Goal: Information Seeking & Learning: Learn about a topic

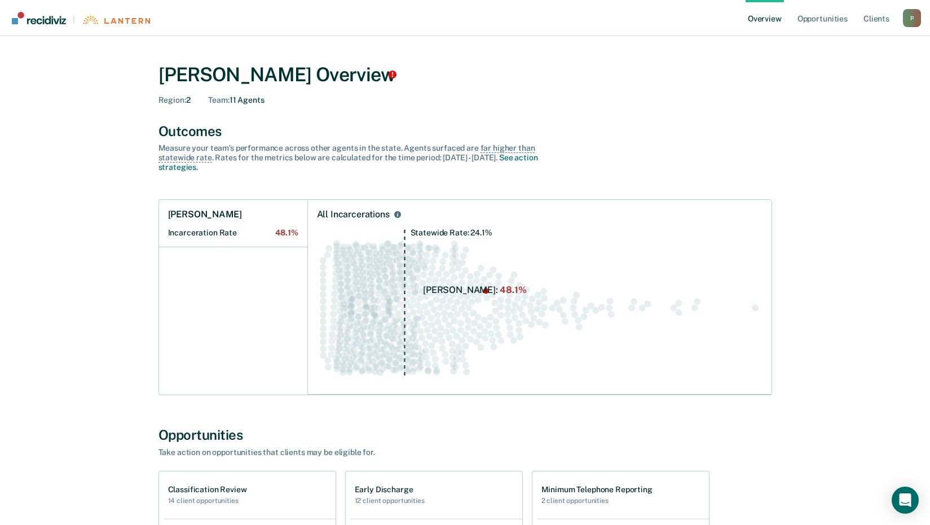
click at [452, 293] on circle "Swarm plot of all incarceration rates in the state for ALL caseloads, highlight…" at bounding box center [453, 294] width 7 height 7
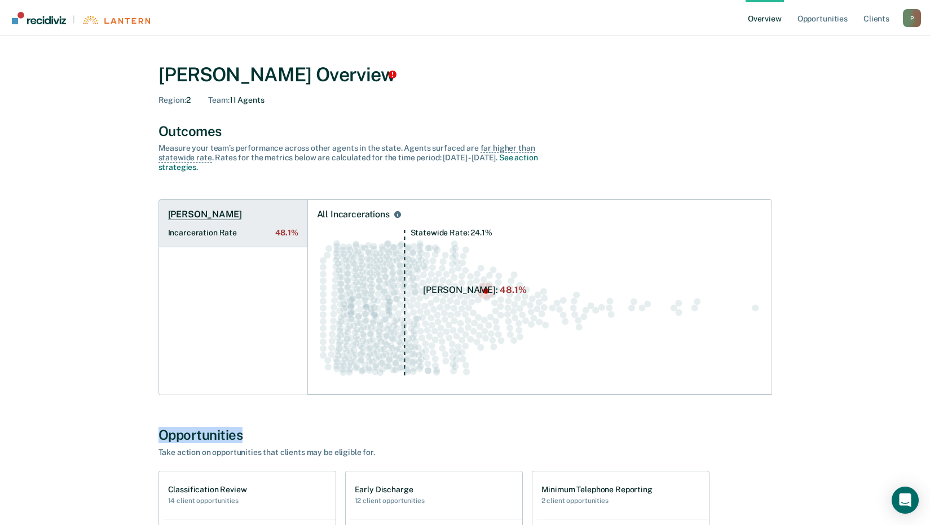
click at [220, 219] on h1 "[PERSON_NAME]" at bounding box center [205, 214] width 74 height 11
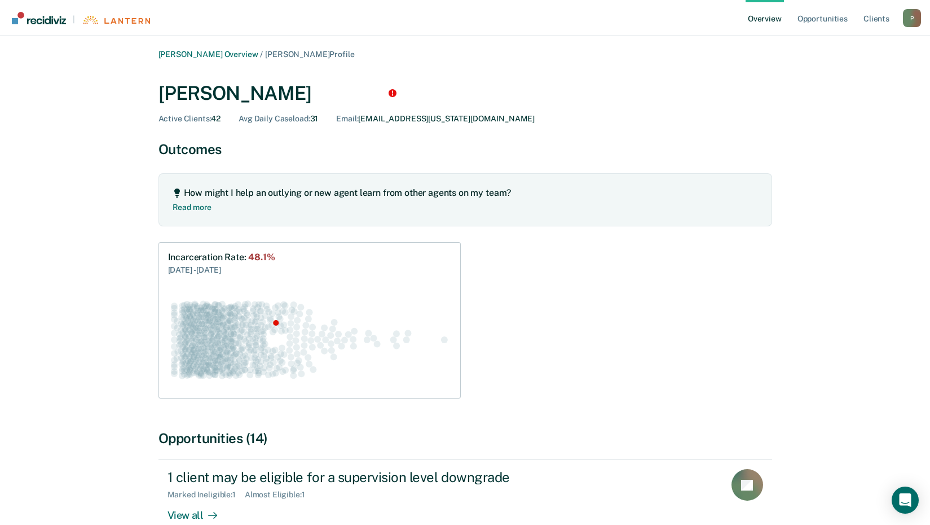
click at [303, 120] on span "Avg Daily Caseload :" at bounding box center [274, 118] width 71 height 9
click at [199, 208] on link "Read more" at bounding box center [192, 205] width 39 height 14
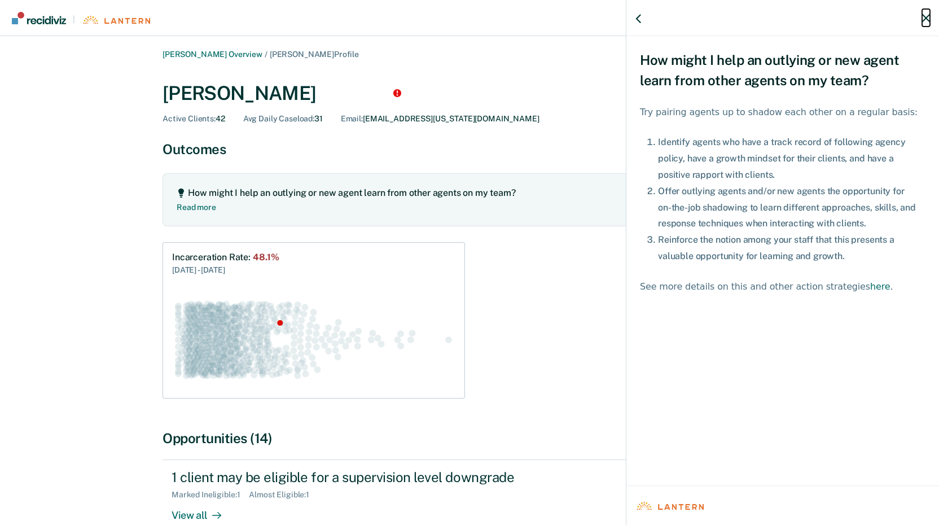
click at [924, 19] on icon "button" at bounding box center [926, 18] width 8 height 8
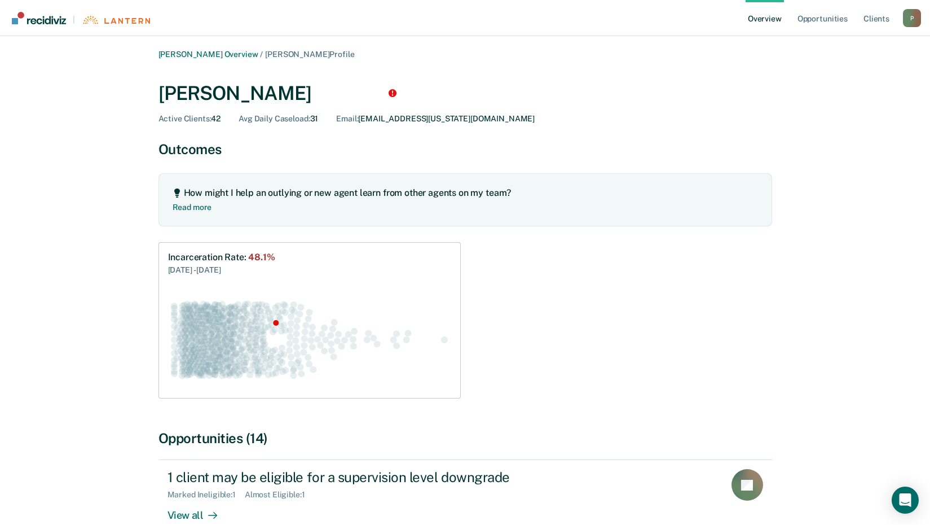
click at [779, 19] on link "Overview" at bounding box center [765, 18] width 38 height 36
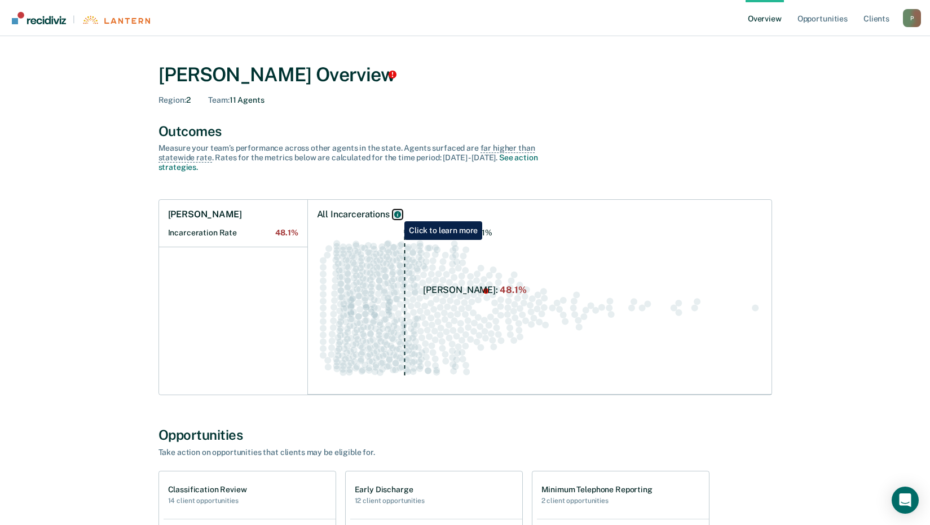
click at [396, 213] on icon "All Incarcerations" at bounding box center [397, 214] width 7 height 7
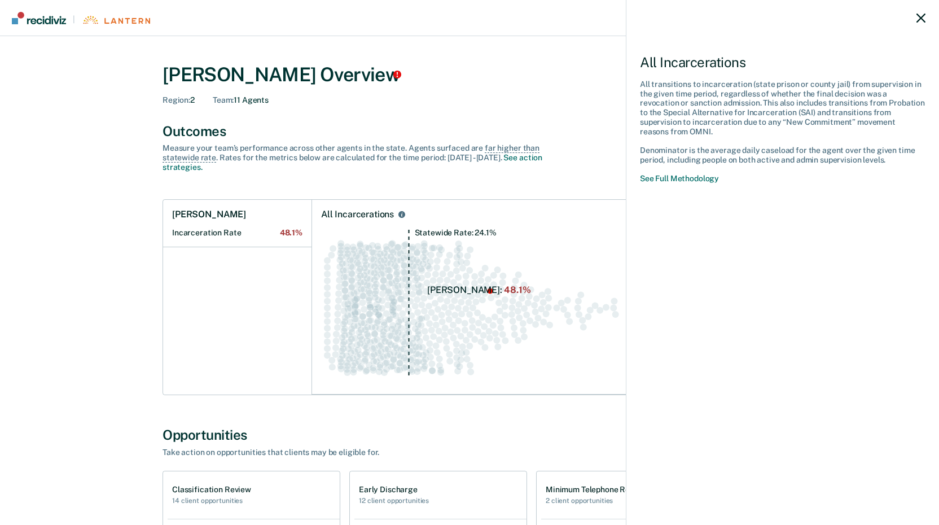
click at [924, 14] on icon at bounding box center [920, 18] width 9 height 9
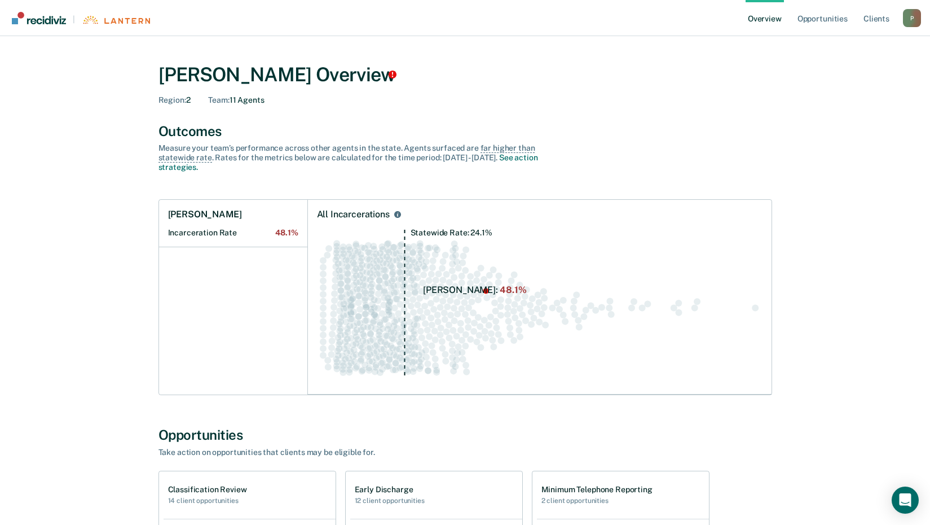
click at [766, 19] on link "Overview" at bounding box center [765, 18] width 38 height 36
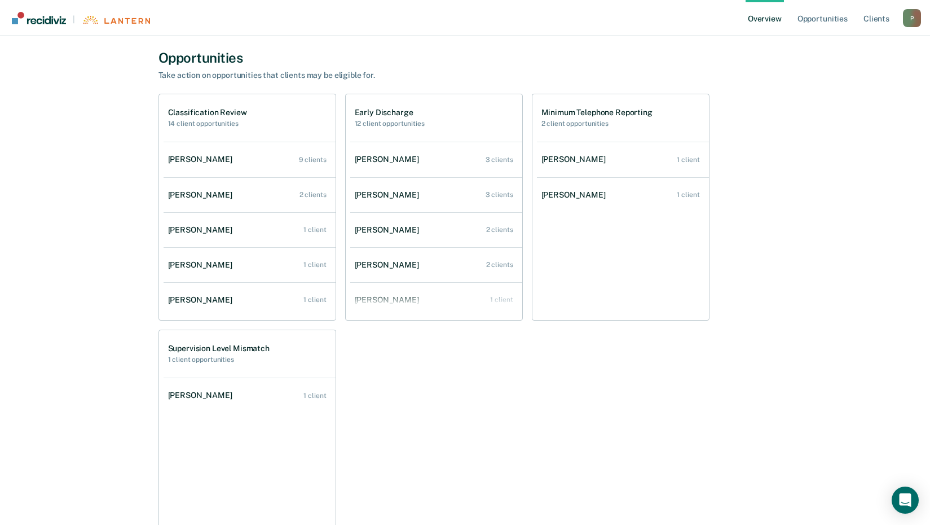
scroll to position [383, 0]
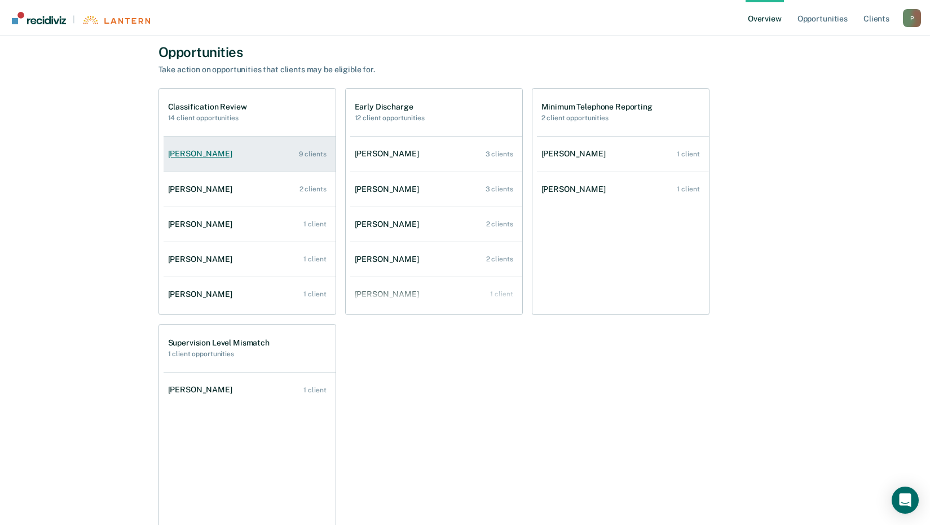
click at [203, 153] on div "[PERSON_NAME]" at bounding box center [202, 154] width 69 height 10
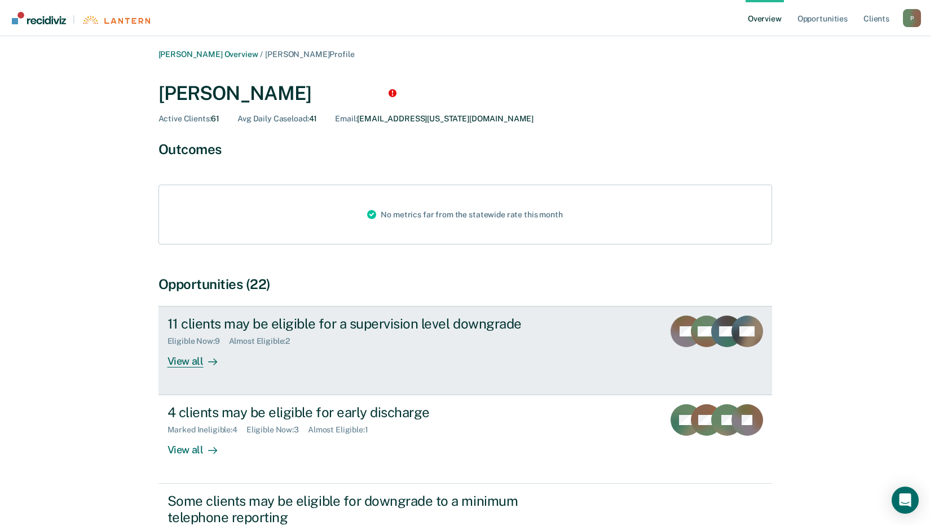
click at [200, 340] on div "Eligible Now : 9" at bounding box center [199, 341] width 62 height 10
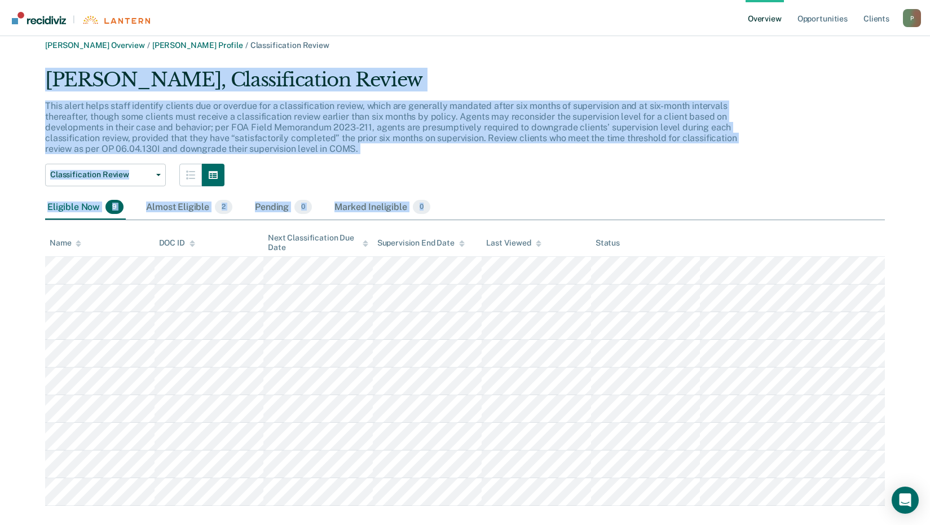
scroll to position [26, 0]
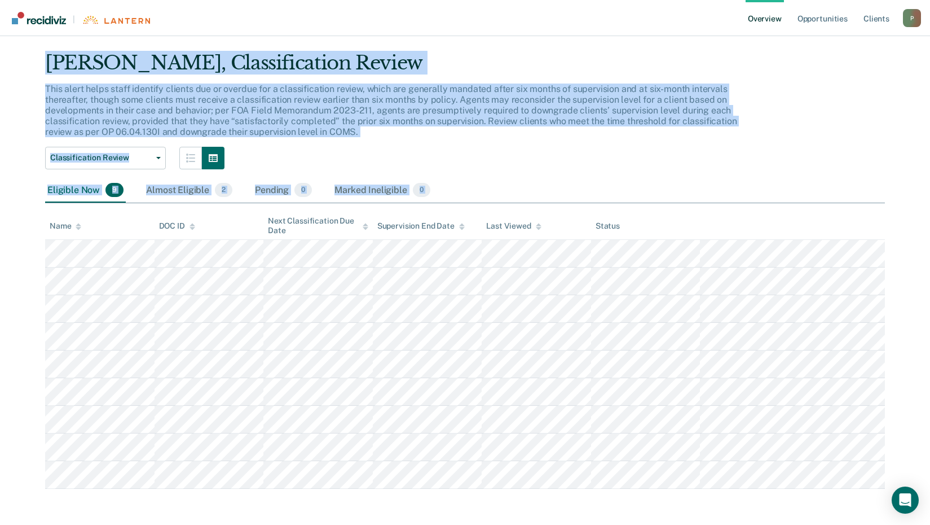
click at [647, 478] on div "[PERSON_NAME] Overview / [PERSON_NAME] Profile / Classification Review [PERSON_…" at bounding box center [465, 256] width 903 height 465
copy div "Loremip D Sitame, Consecteturadi Elitse Doei tempo incid utlab etdolore magnaal…"
click at [758, 21] on link "Overview" at bounding box center [765, 18] width 38 height 36
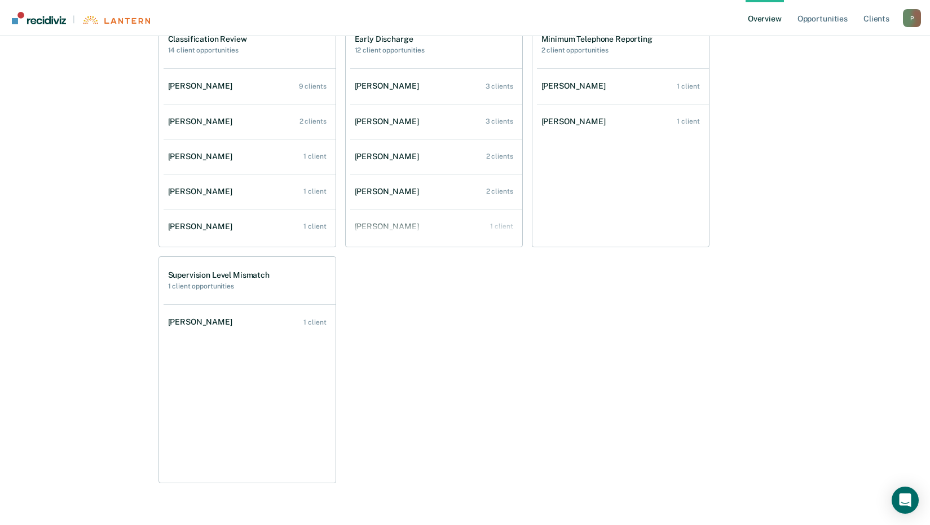
scroll to position [465, 0]
